Goal: Task Accomplishment & Management: Complete application form

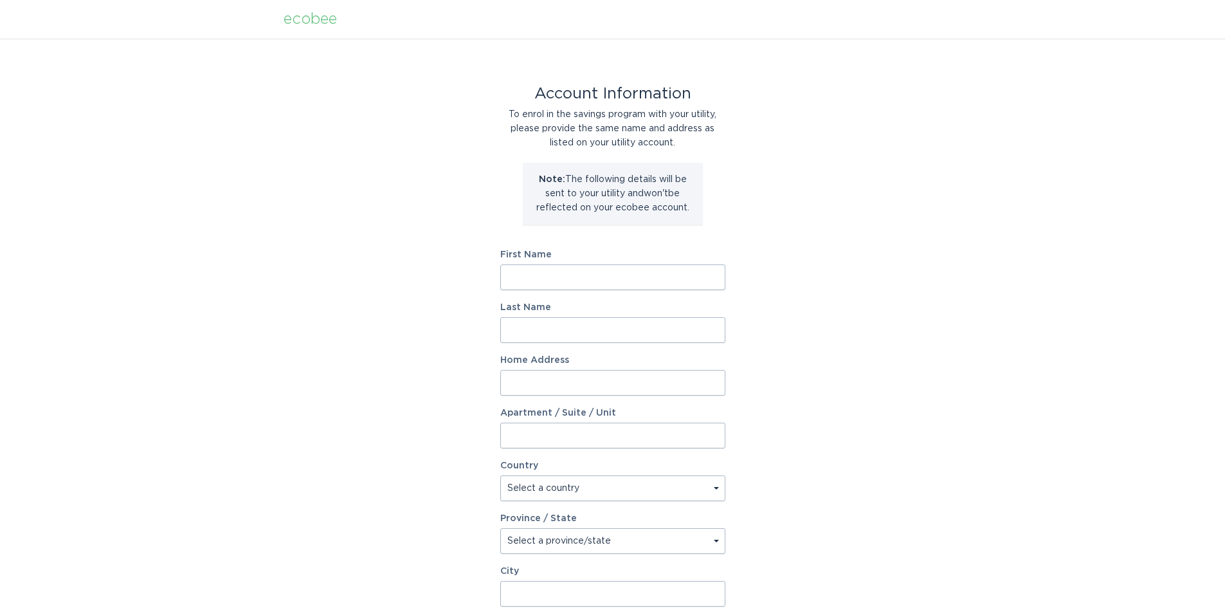
drag, startPoint x: 537, startPoint y: 138, endPoint x: 478, endPoint y: 115, distance: 62.7
click at [478, 115] on div "Account Information To enrol in the savings program with your utility, please p…" at bounding box center [612, 394] width 1225 height 711
click at [689, 140] on div "To enrol in the savings program with your utility, please provide the same name…" at bounding box center [612, 128] width 225 height 42
click at [567, 270] on input "First Name" at bounding box center [612, 277] width 225 height 26
click at [822, 304] on div "Account Information To enrol in the savings program with your utility, please p…" at bounding box center [612, 394] width 1225 height 711
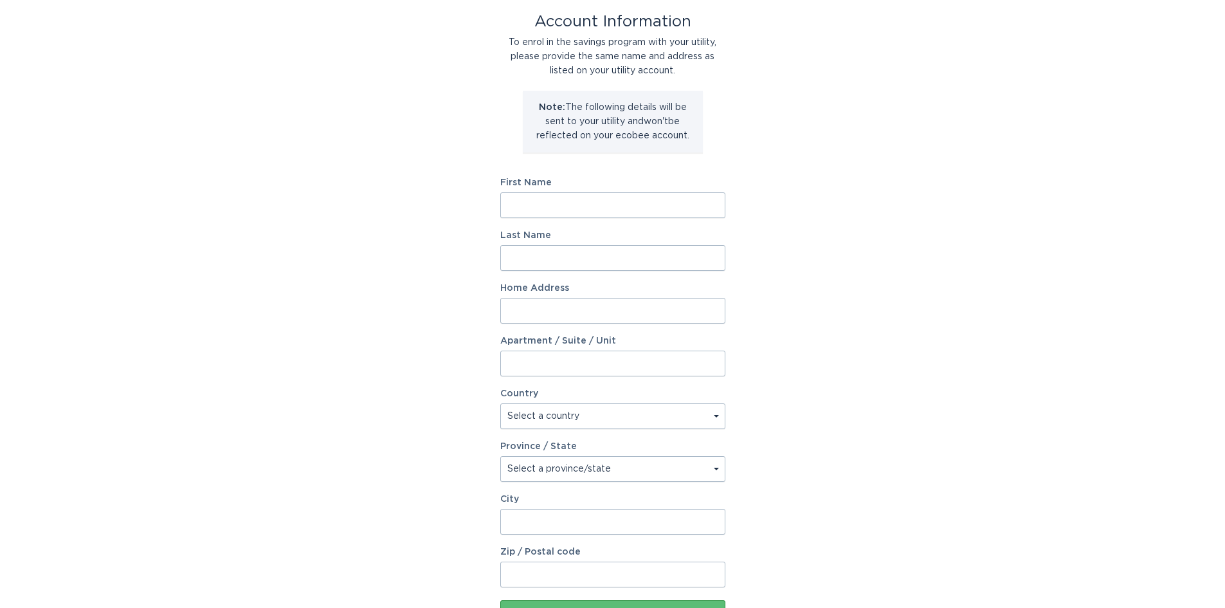
scroll to position [175, 0]
